Goal: Information Seeking & Learning: Learn about a topic

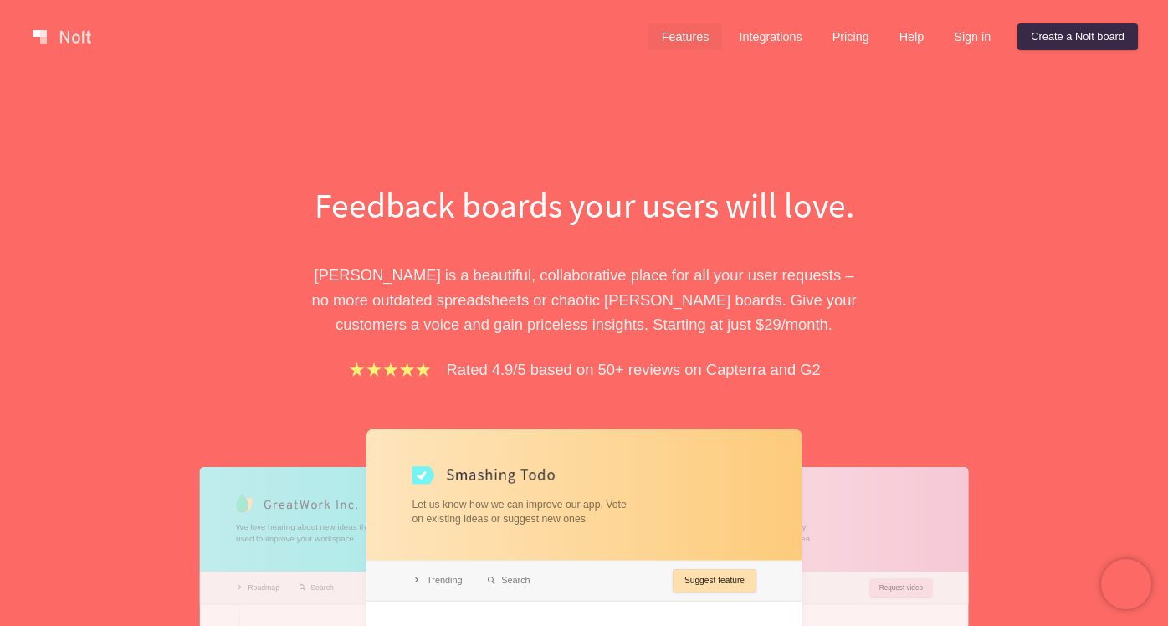
click at [694, 30] on link "Features" at bounding box center [685, 36] width 74 height 27
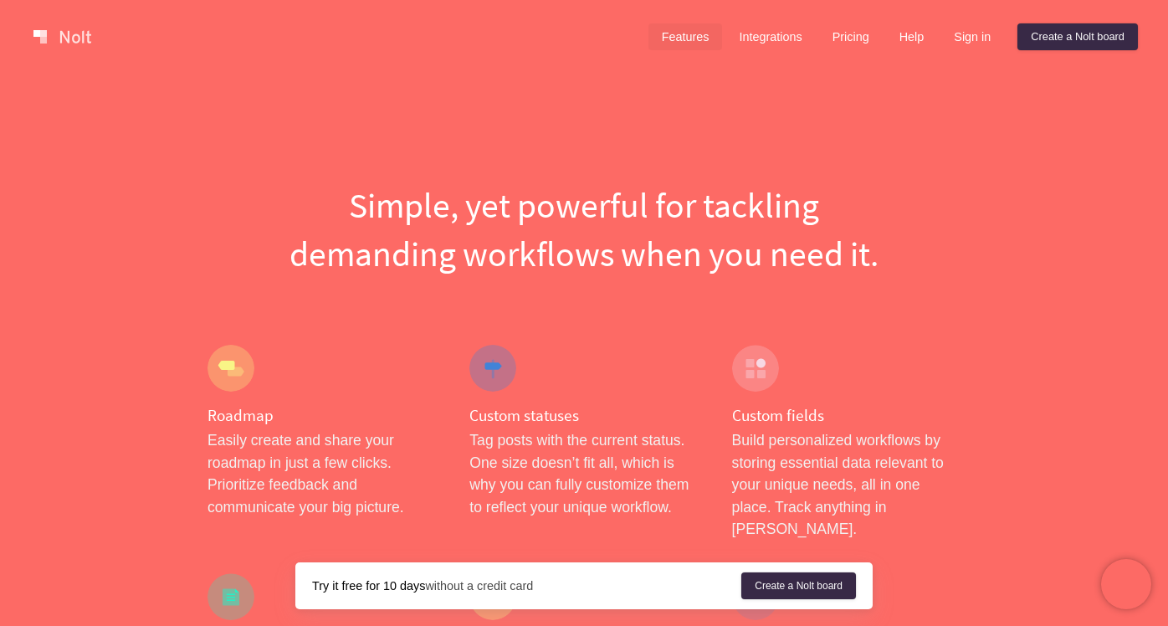
click at [36, 29] on link at bounding box center [62, 36] width 71 height 27
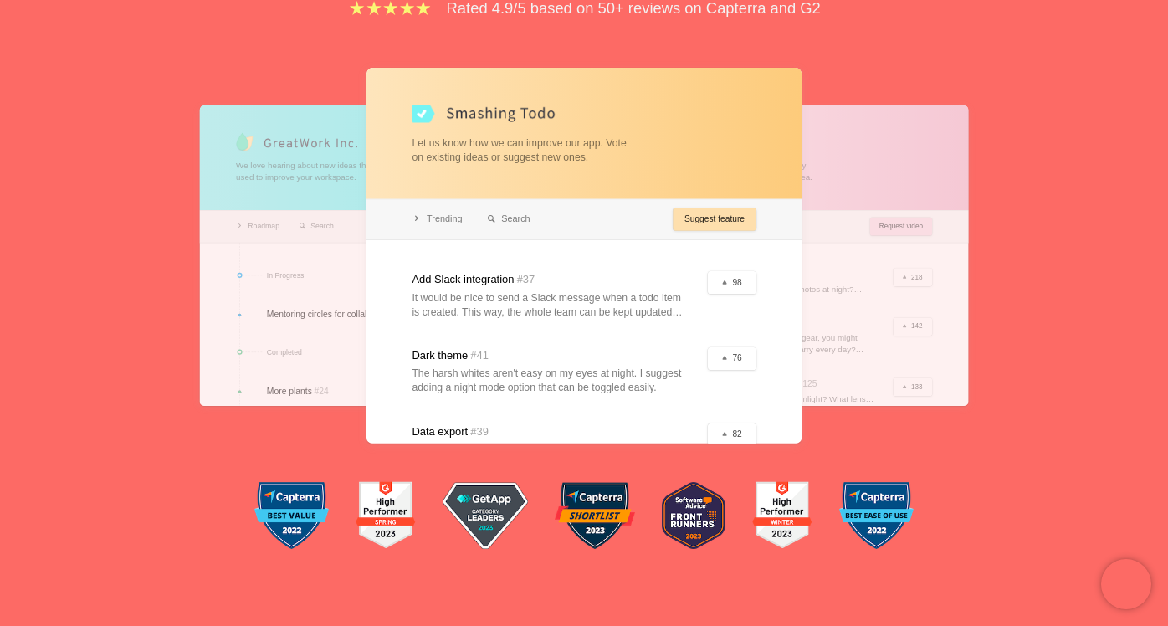
scroll to position [390, 0]
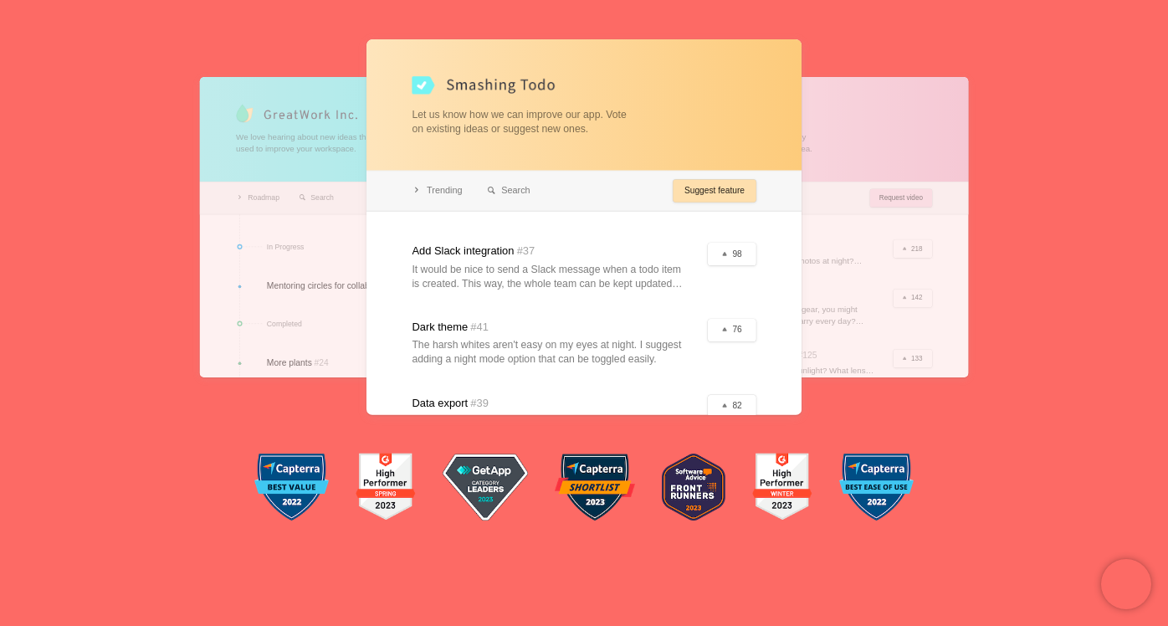
click at [294, 272] on div at bounding box center [374, 226] width 348 height 300
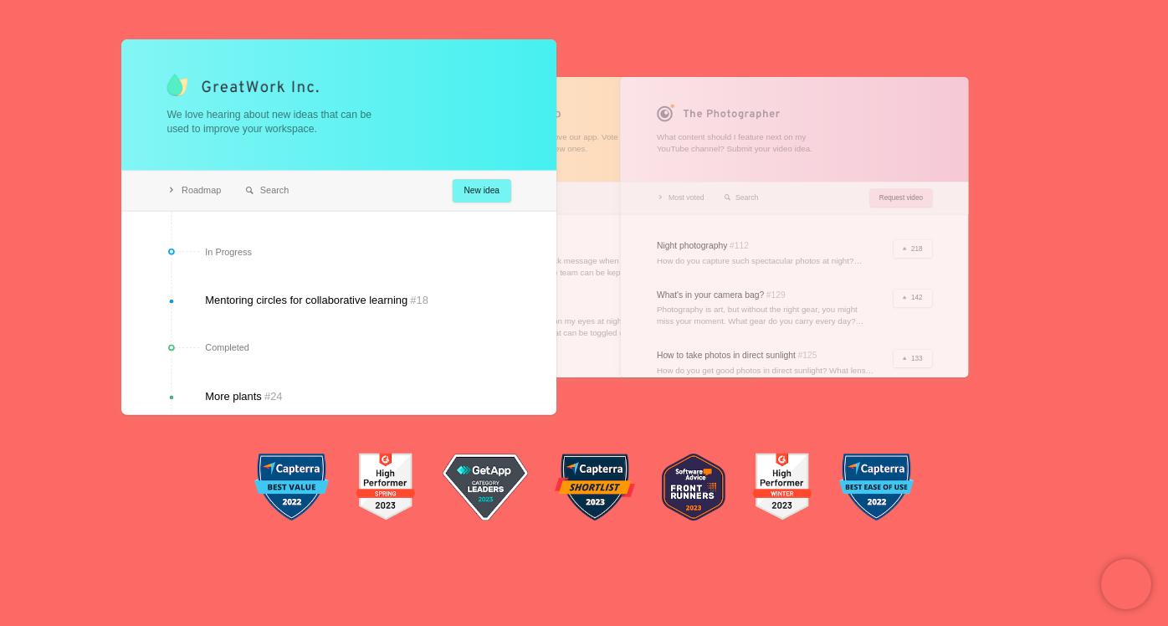
click at [575, 120] on div at bounding box center [584, 226] width 348 height 300
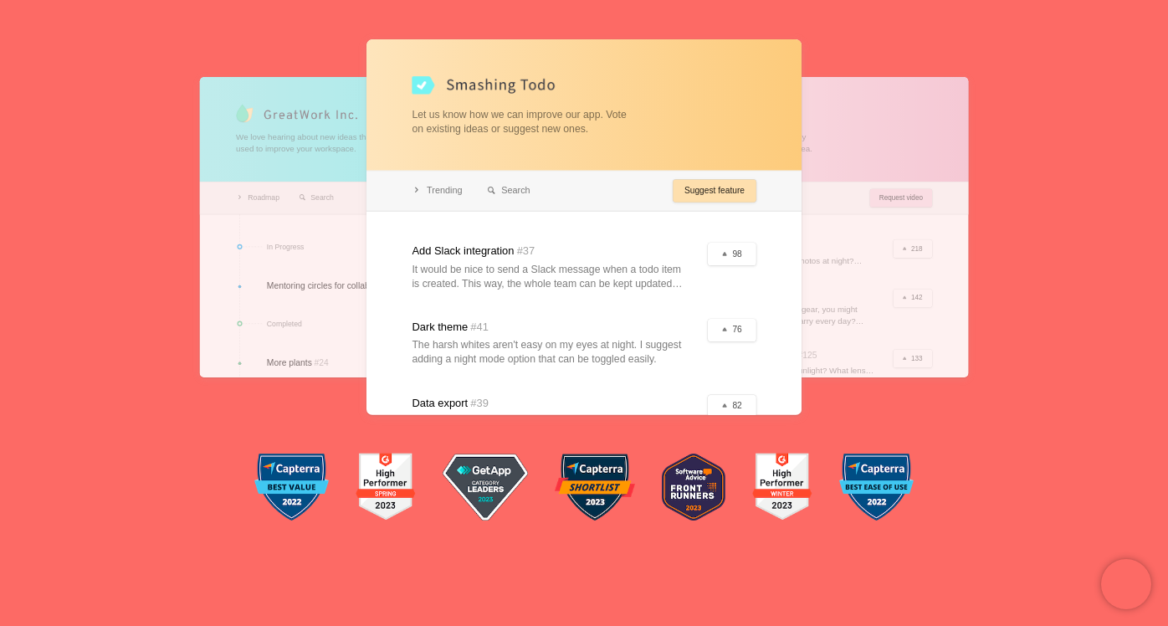
click at [850, 124] on div at bounding box center [794, 226] width 348 height 300
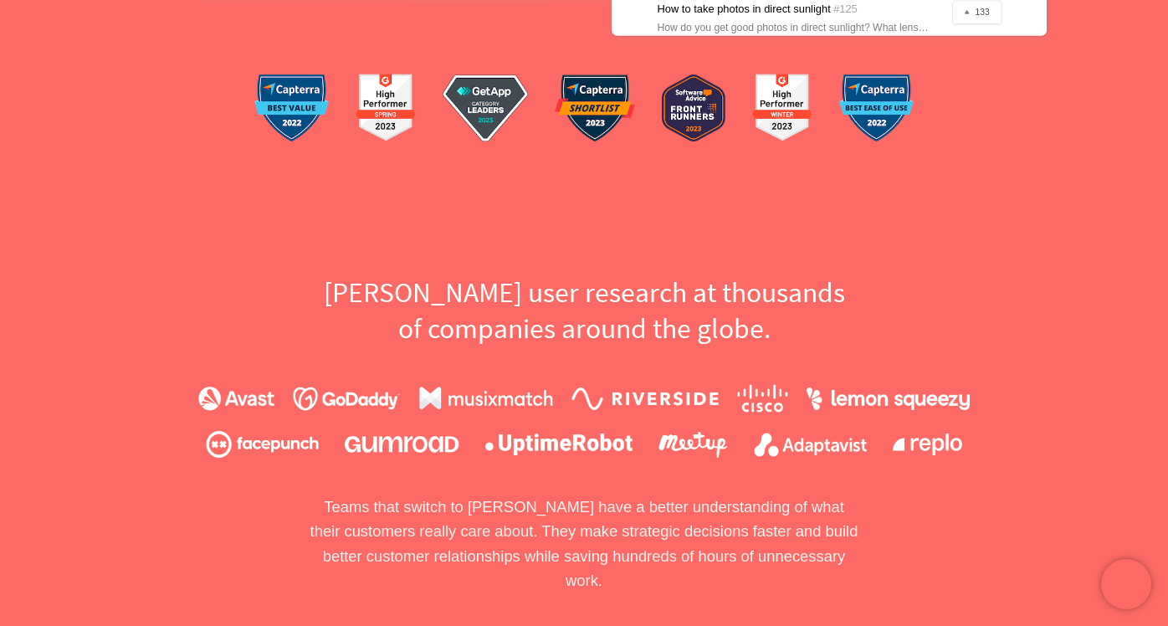
scroll to position [0, 0]
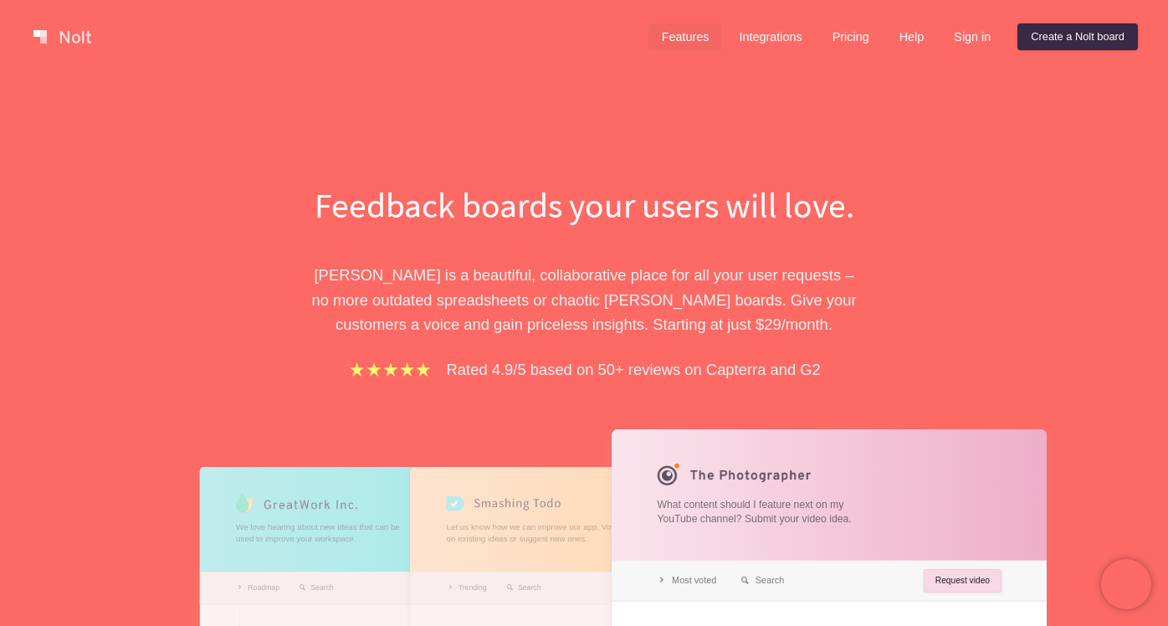
click at [678, 47] on link "Features" at bounding box center [685, 36] width 74 height 27
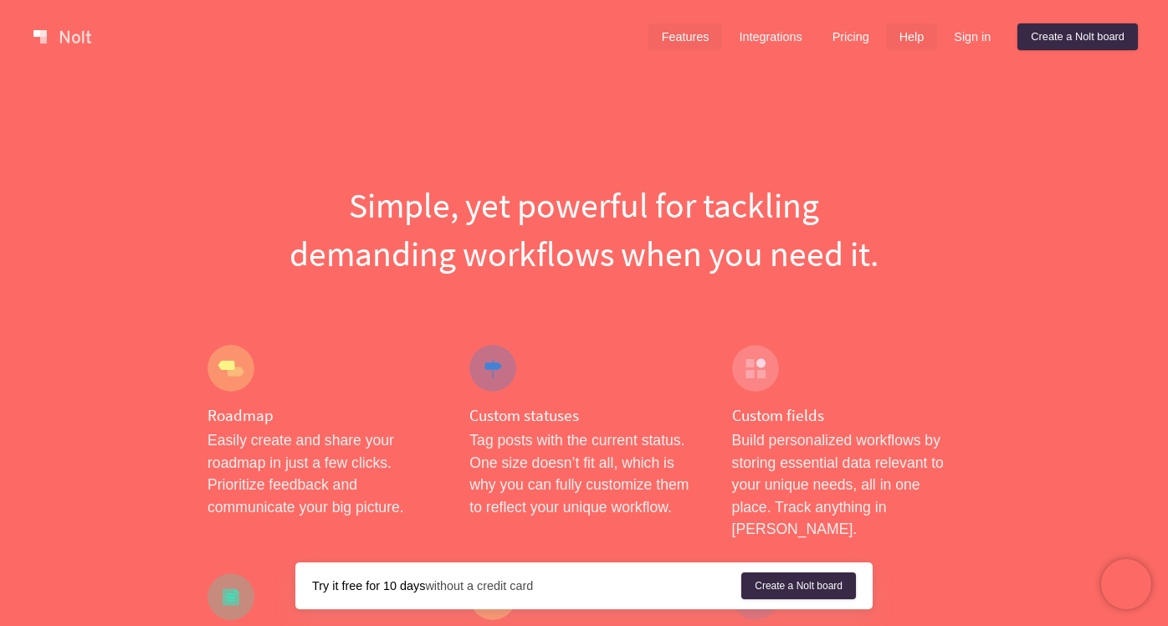
click at [905, 27] on link "Help" at bounding box center [912, 36] width 52 height 27
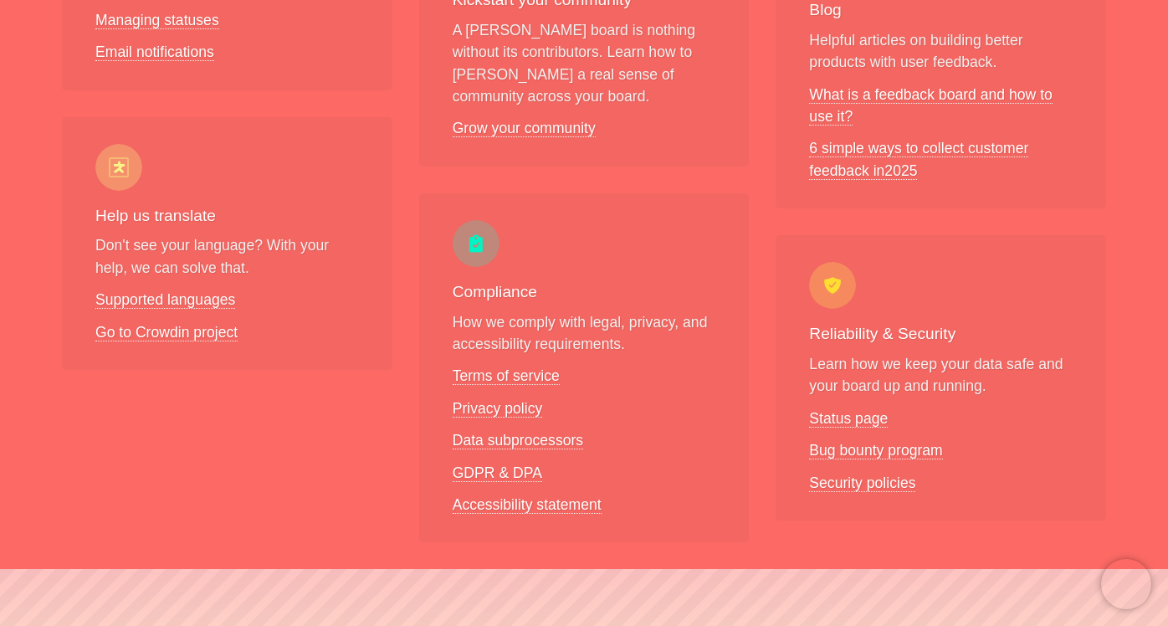
scroll to position [1219, 0]
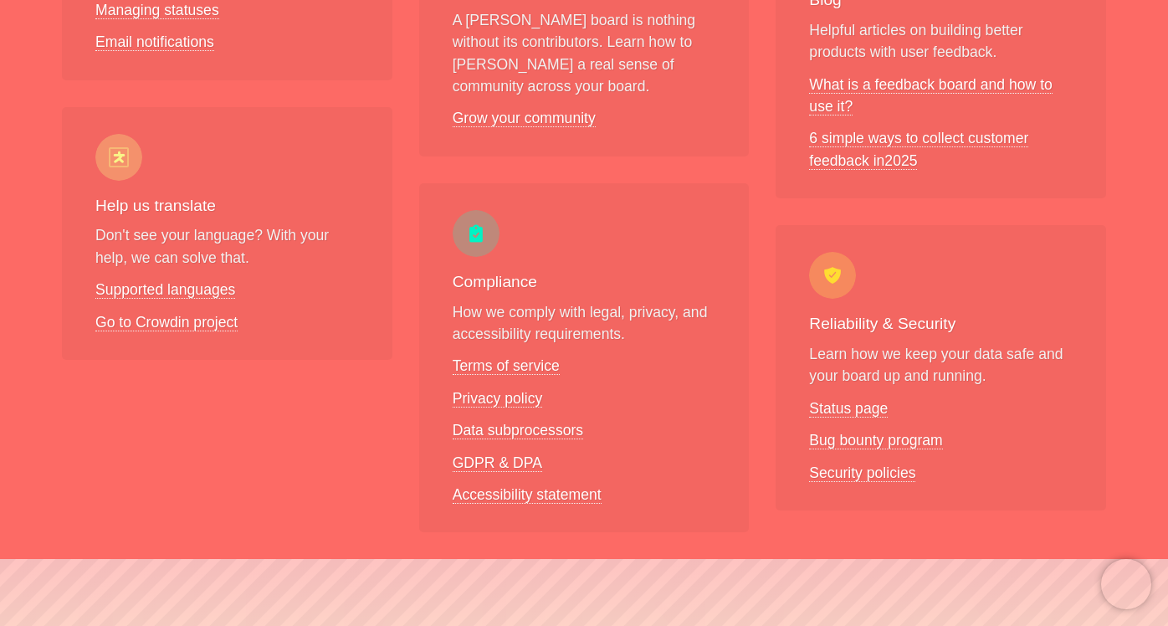
click at [473, 451] on ul "Terms of service Privacy policy Data subprocessors GDPR & DPA Accessibility sta…" at bounding box center [583, 430] width 263 height 151
click at [488, 454] on link "GDPR & DPA" at bounding box center [496, 463] width 89 height 18
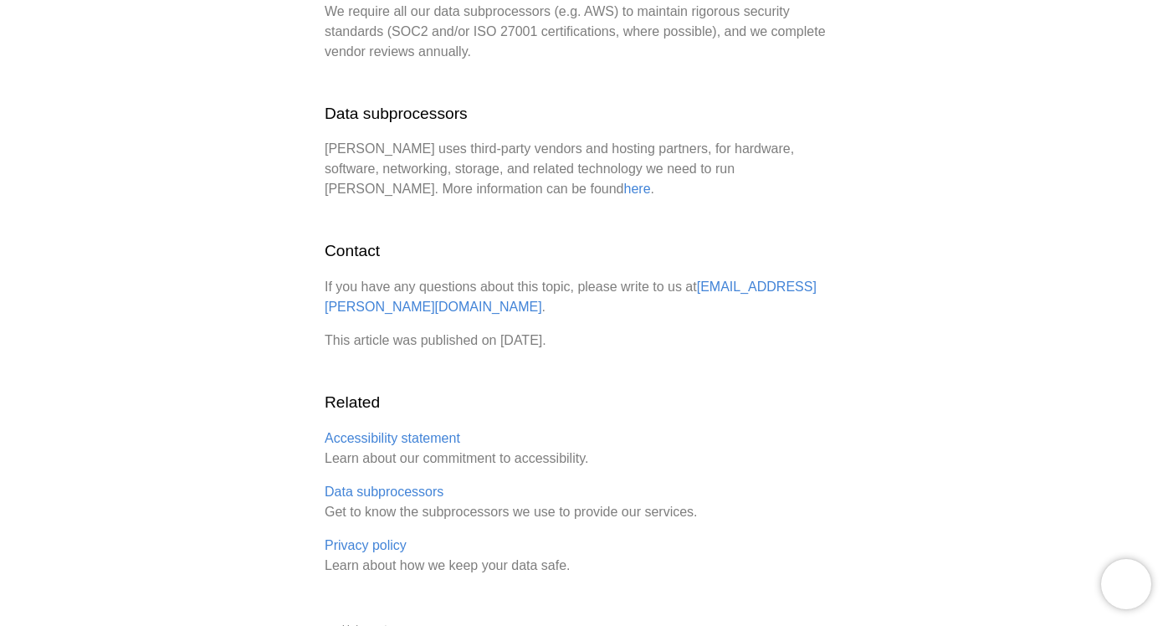
scroll to position [1556, 0]
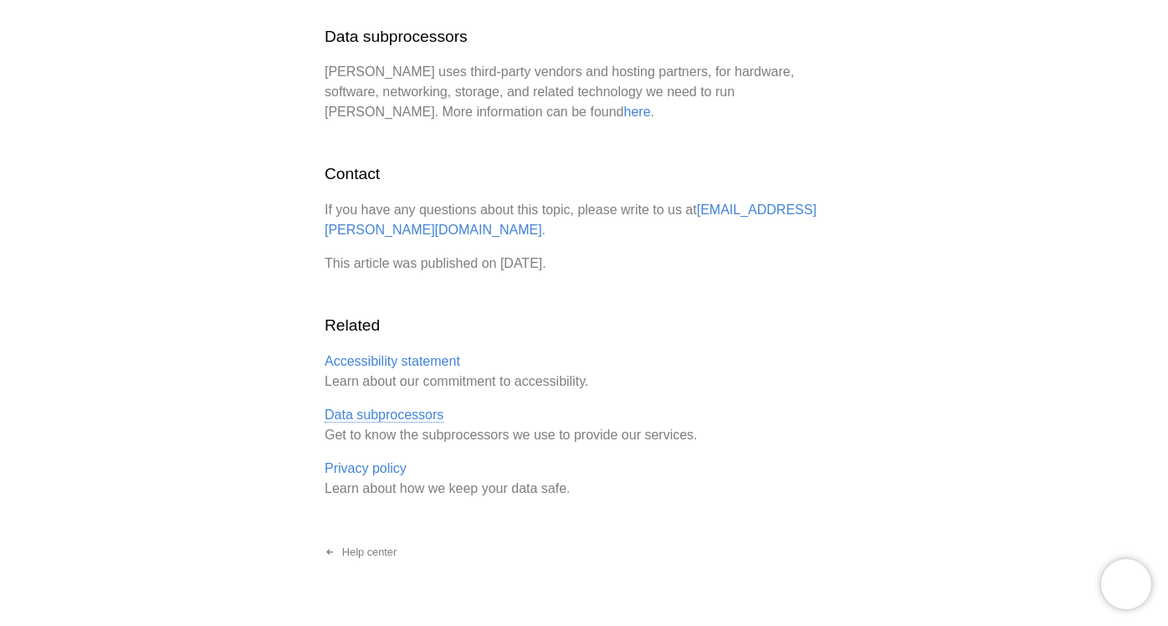
click at [394, 407] on link "Data subprocessors" at bounding box center [384, 414] width 119 height 15
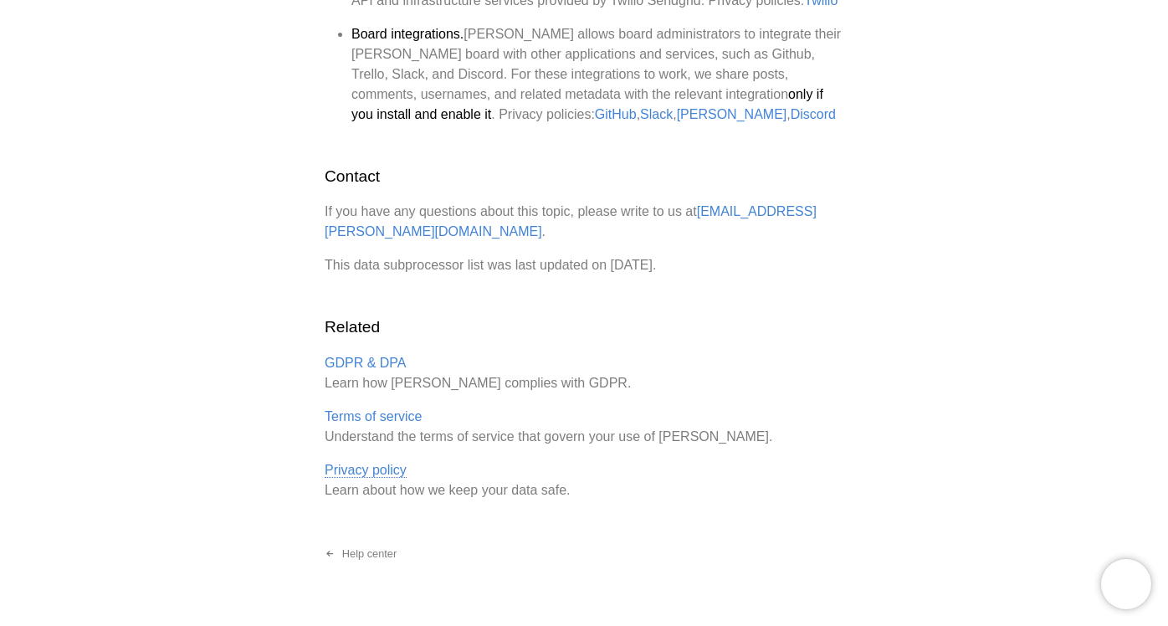
scroll to position [1117, 0]
click at [386, 407] on link "Terms of service" at bounding box center [373, 414] width 97 height 15
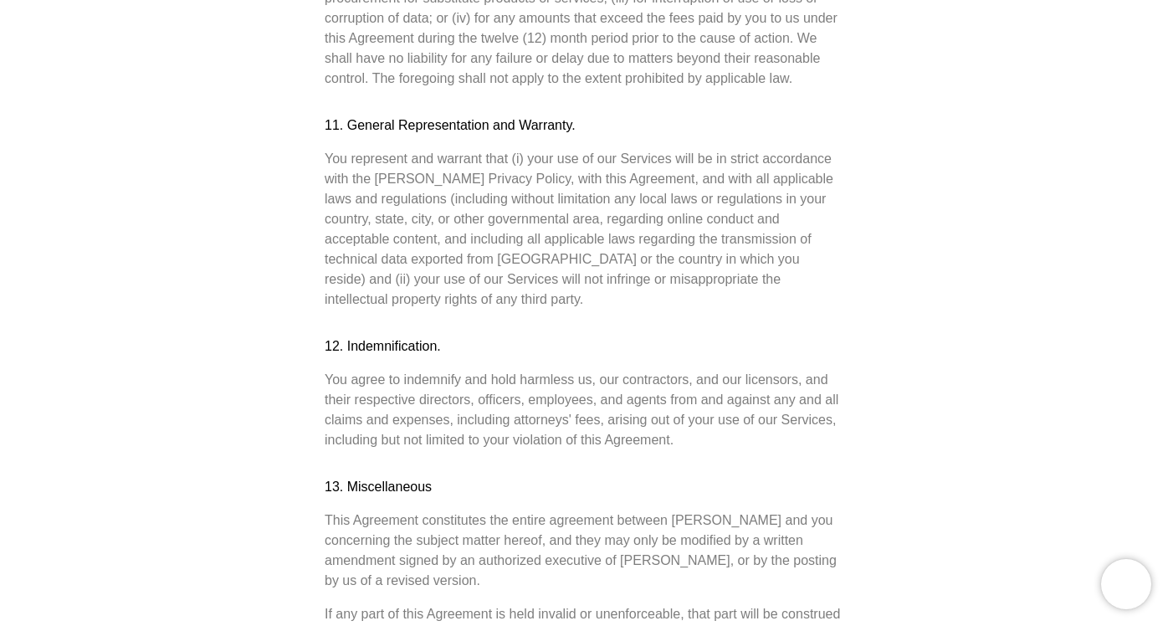
scroll to position [3901, 0]
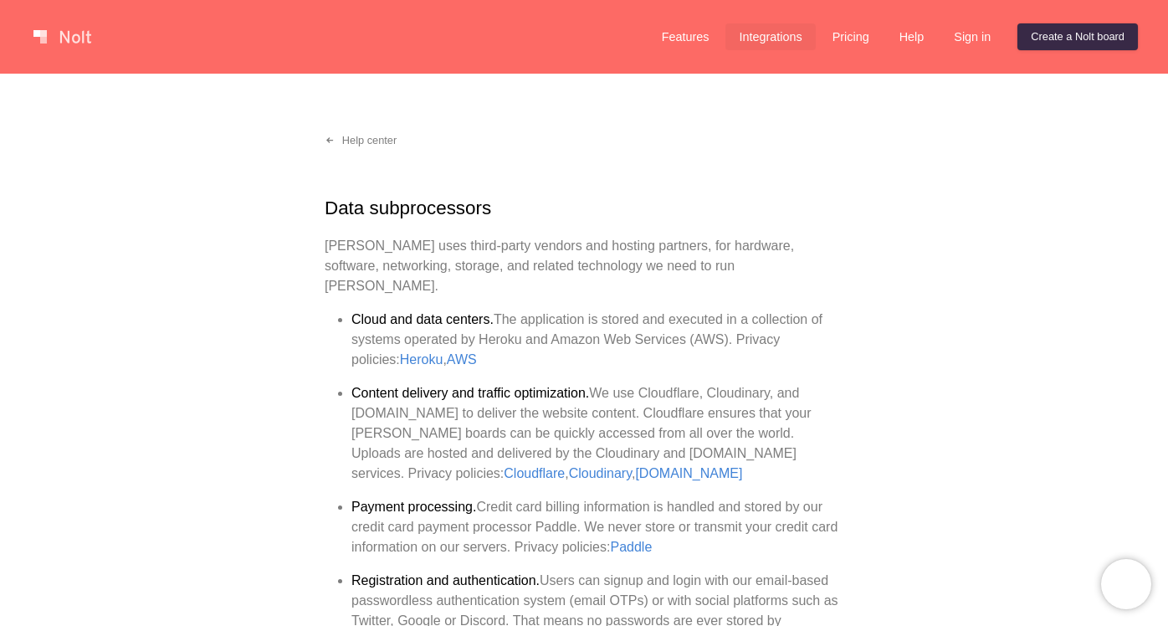
click at [749, 38] on link "Integrations" at bounding box center [769, 36] width 89 height 27
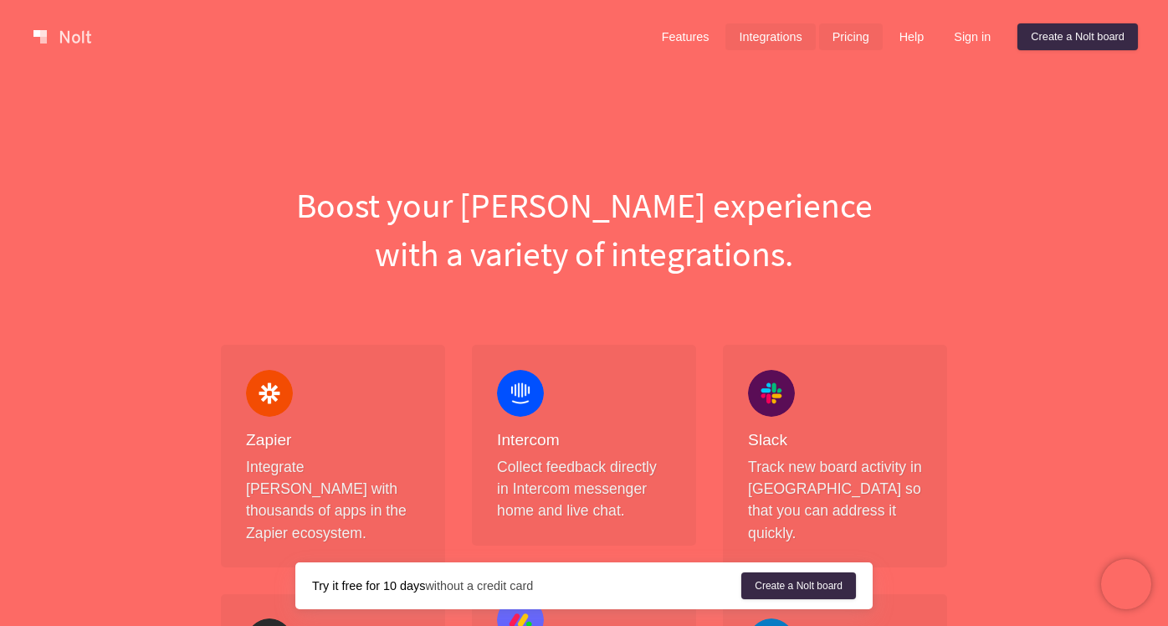
click at [831, 33] on link "Pricing" at bounding box center [851, 36] width 64 height 27
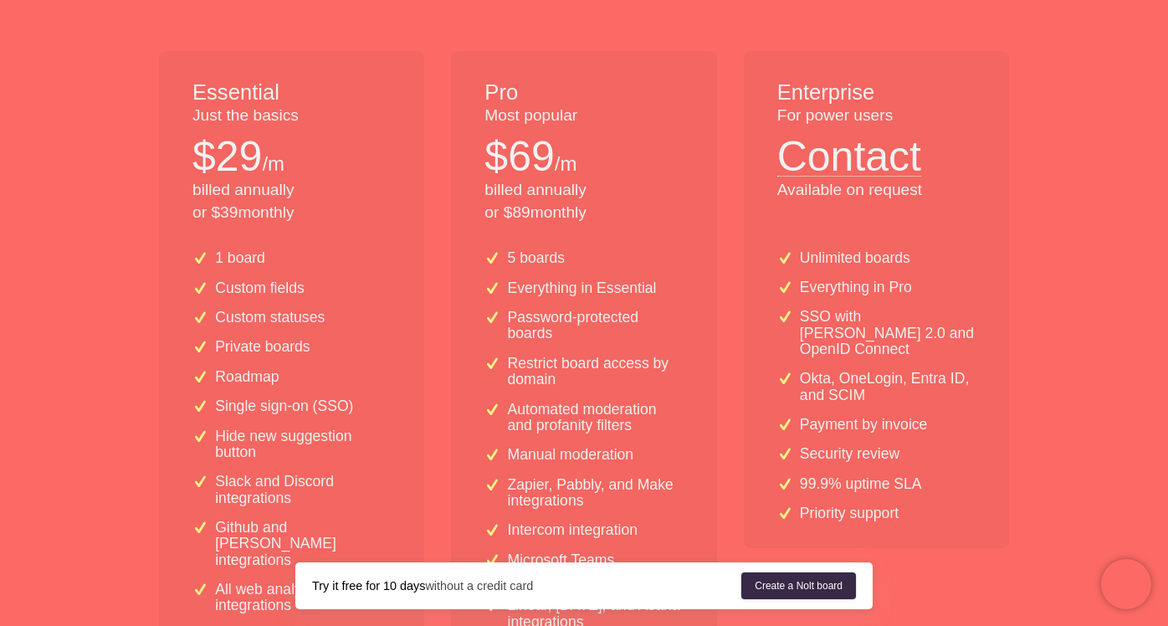
scroll to position [318, 0]
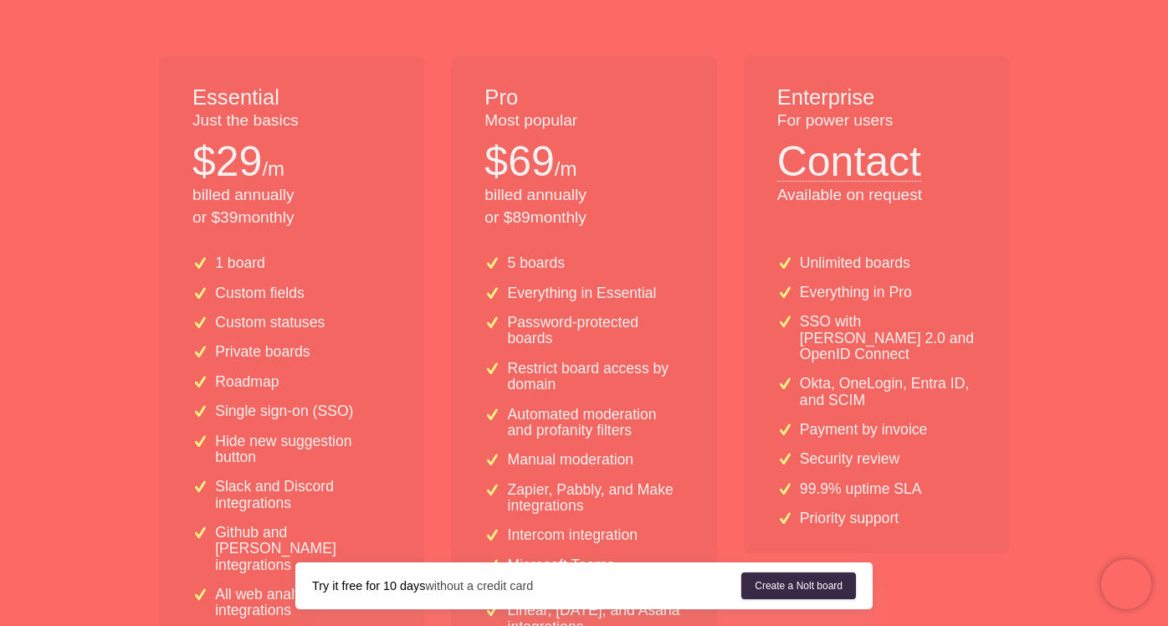
click at [670, 188] on p "billed annually or $ 89 monthly" at bounding box center [583, 206] width 198 height 45
drag, startPoint x: 487, startPoint y: 161, endPoint x: 601, endPoint y: 214, distance: 125.4
click at [601, 214] on div "Pro Most popular $ 69 /m billed annually or $ 89 monthly" at bounding box center [583, 149] width 265 height 186
copy div "$ 69 /m billed annually or $ 89 monthly"
click at [677, 61] on div "Pro Most popular $ 69 /m billed annually or $ 89 monthly" at bounding box center [583, 149] width 265 height 186
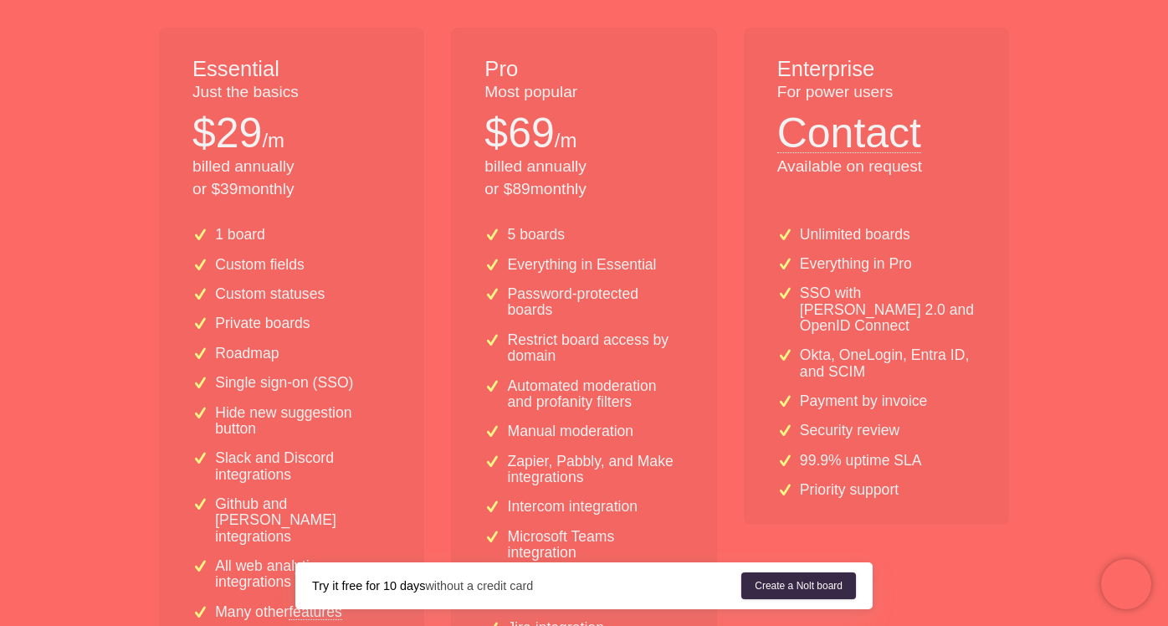
scroll to position [0, 0]
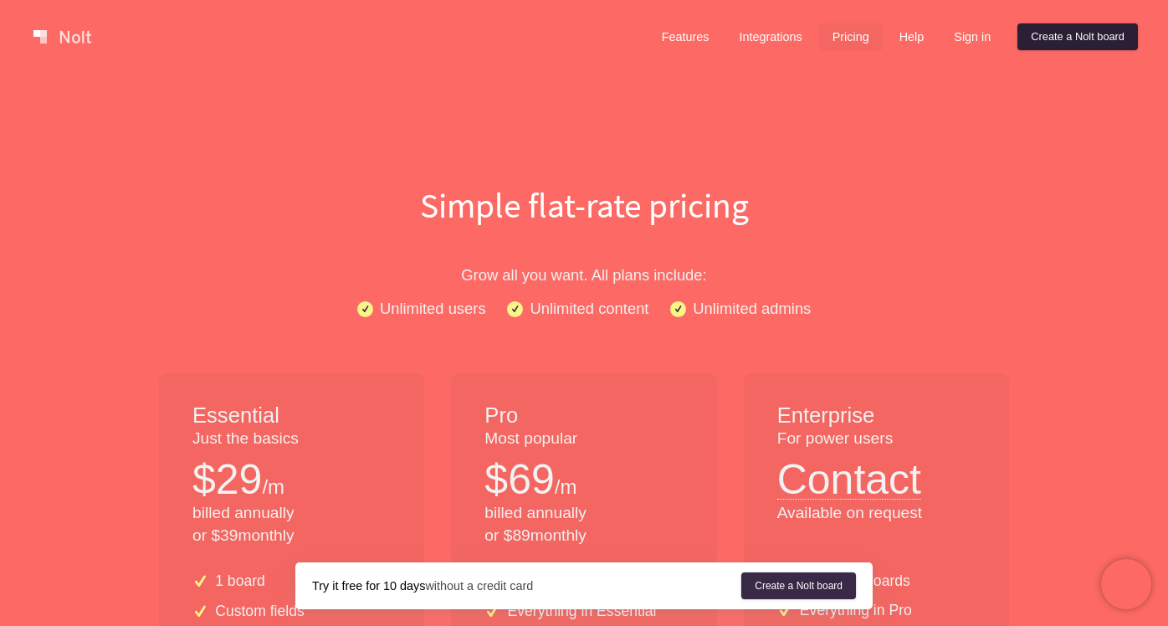
click at [1029, 37] on link "Create a Nolt board" at bounding box center [1077, 36] width 120 height 27
click at [75, 30] on link at bounding box center [62, 36] width 71 height 27
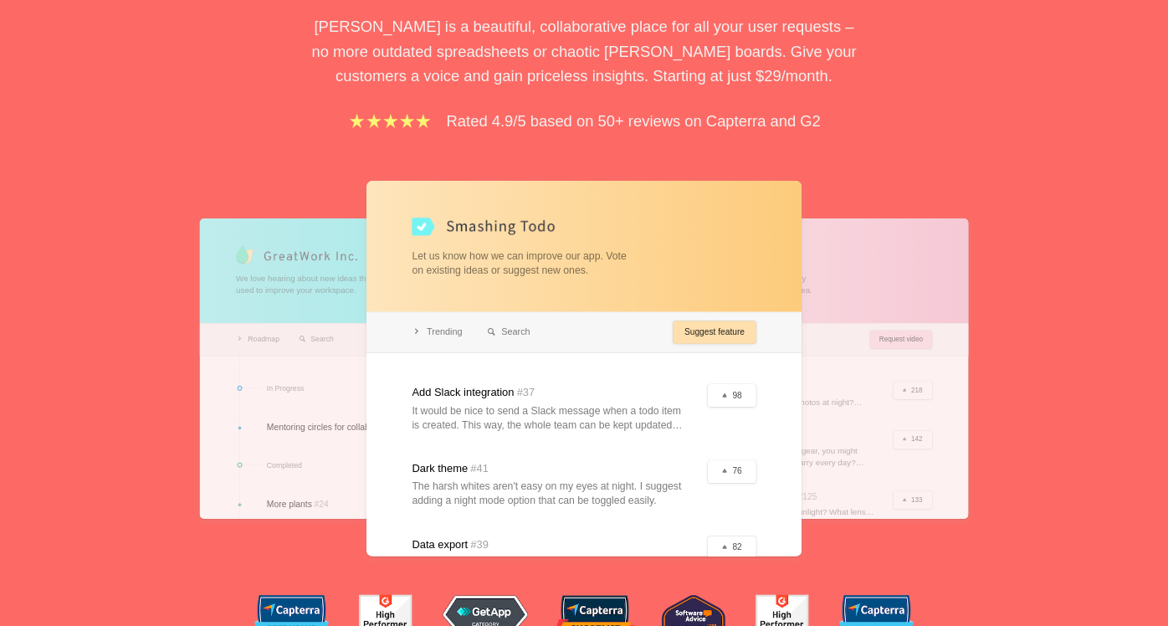
scroll to position [371, 0]
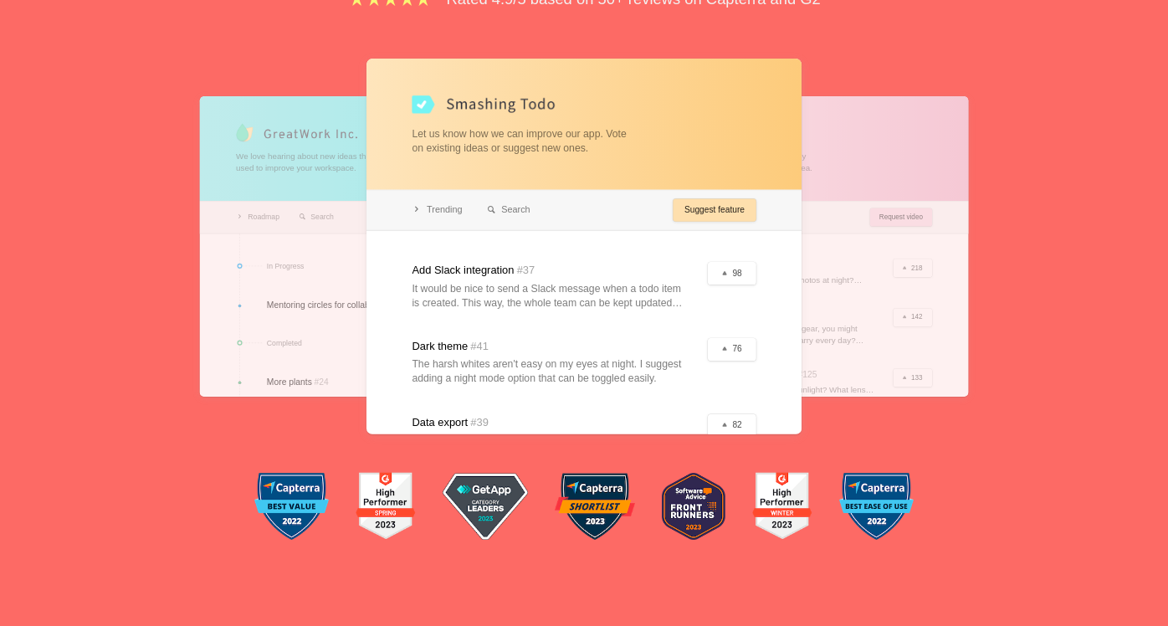
click at [550, 286] on div at bounding box center [583, 247] width 435 height 376
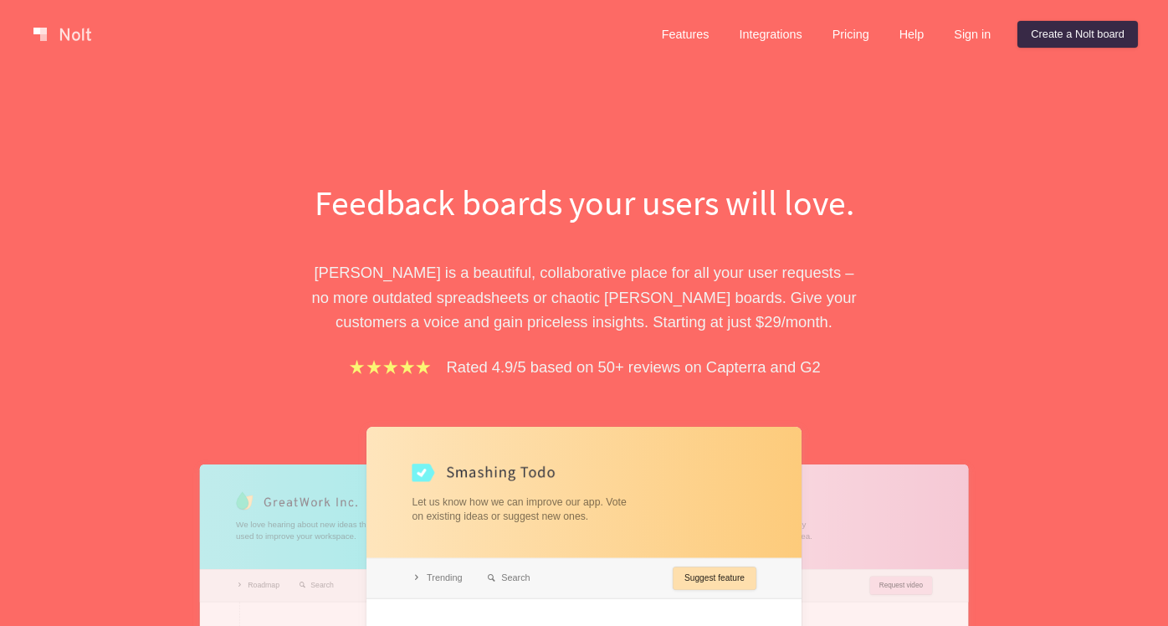
scroll to position [0, 0]
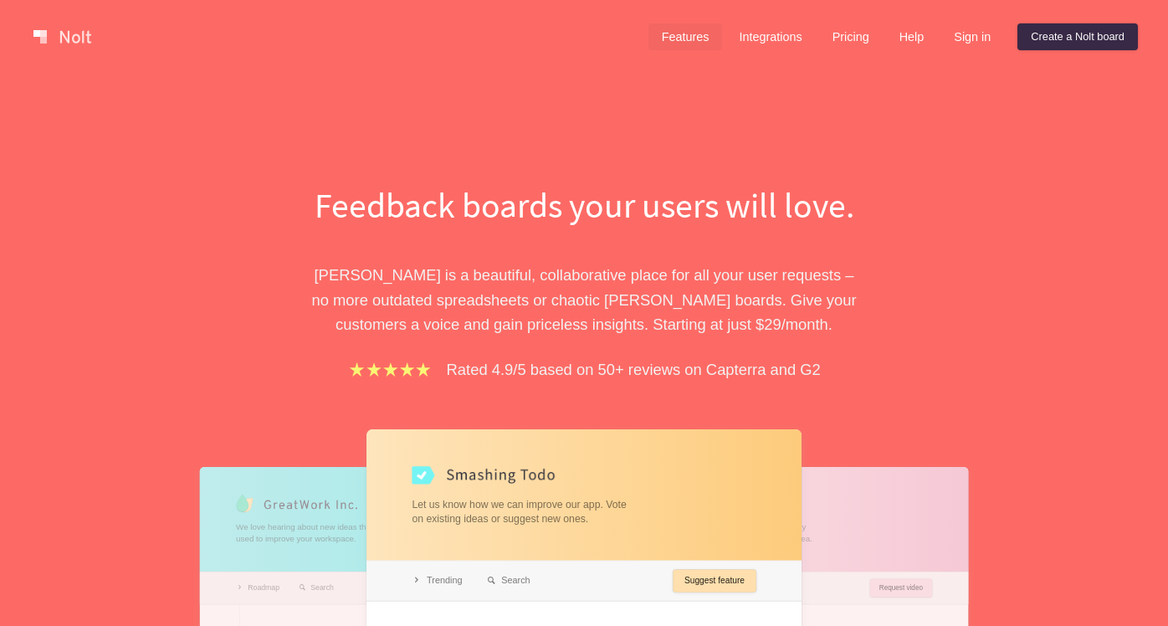
click at [682, 38] on link "Features" at bounding box center [685, 36] width 74 height 27
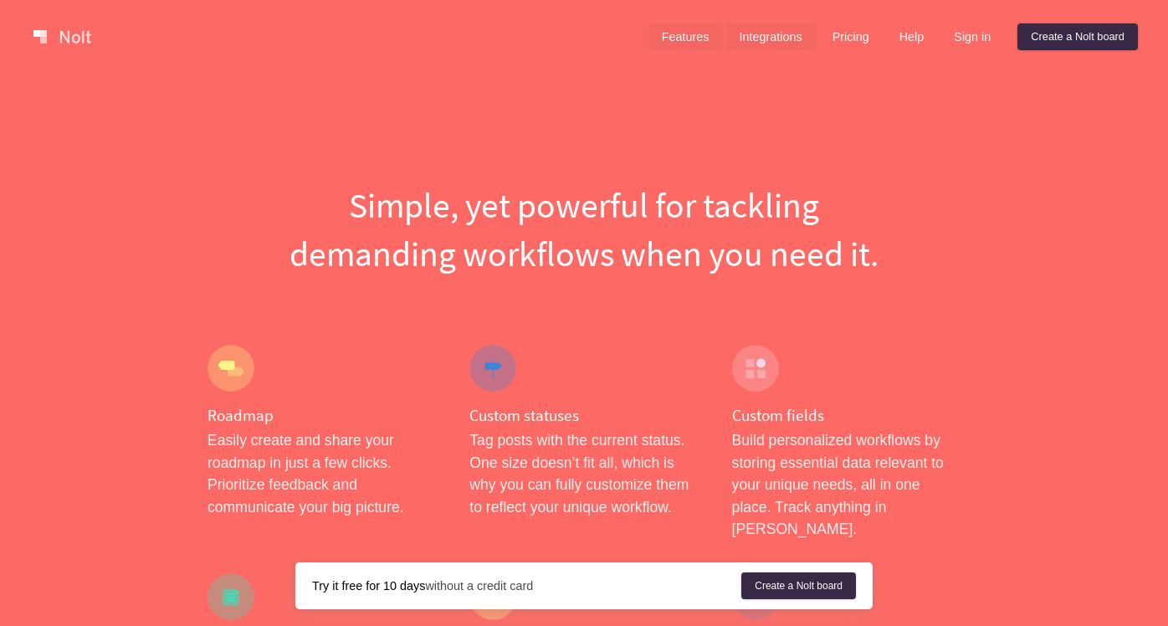
click at [739, 38] on link "Integrations" at bounding box center [769, 36] width 89 height 27
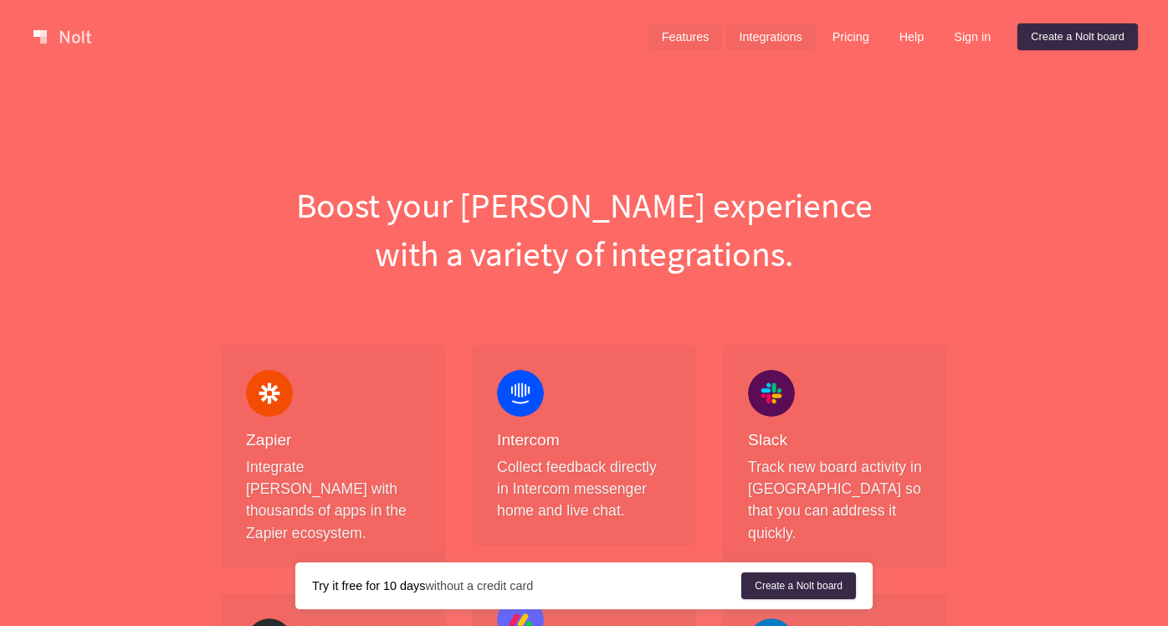
click at [683, 38] on link "Features" at bounding box center [685, 36] width 74 height 27
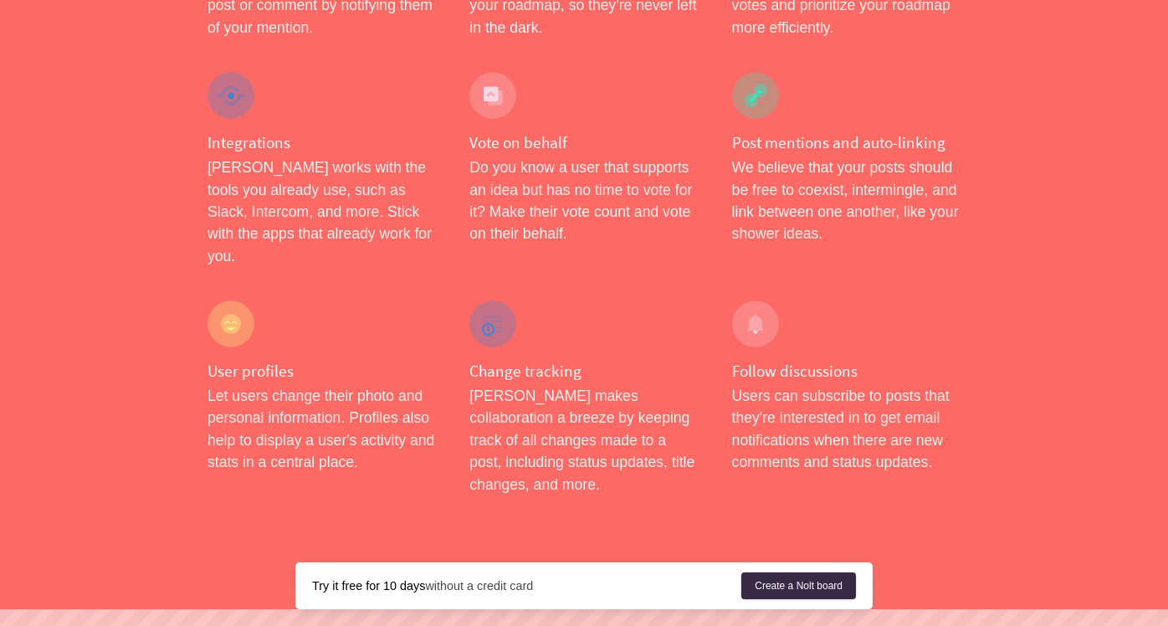
scroll to position [2760, 0]
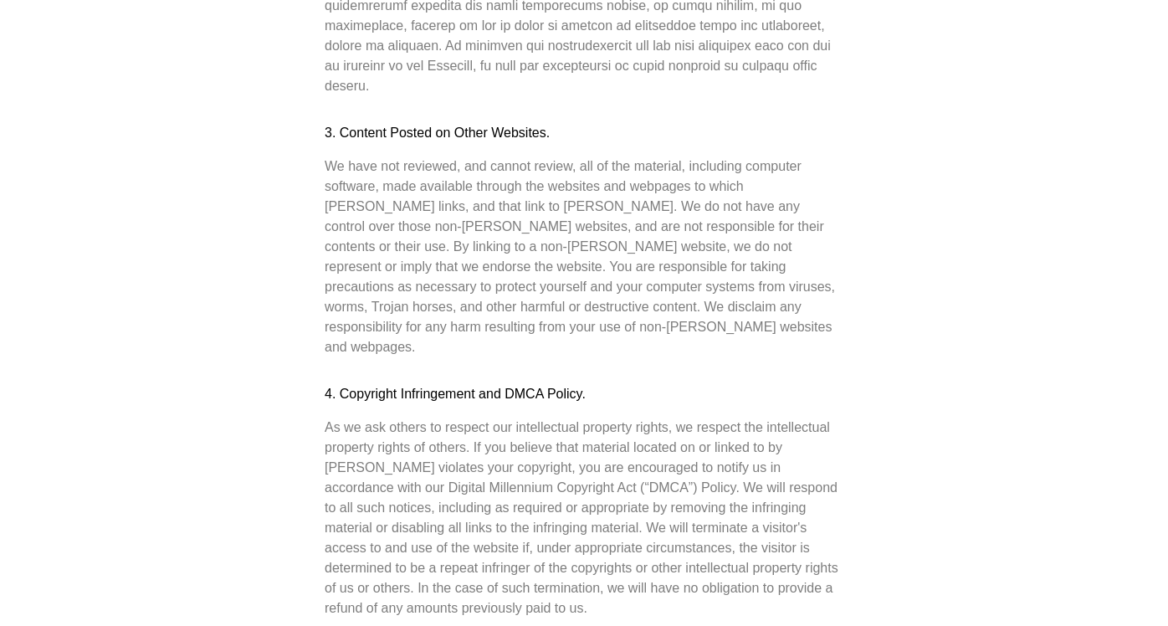
scroll to position [2246, 0]
